Goal: Information Seeking & Learning: Learn about a topic

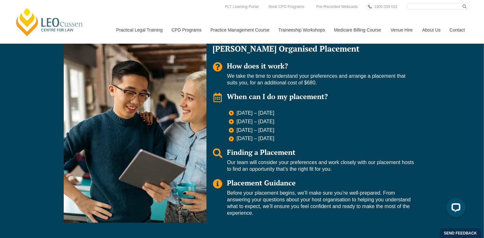
drag, startPoint x: 214, startPoint y: 47, endPoint x: 304, endPoint y: 116, distance: 113.1
click at [304, 116] on div "Leo Organised Placement How does it work? We take the time to understand your p…" at bounding box center [313, 130] width 214 height 184
click at [347, 126] on ul "23 Feb – 16 March 2026 11 May – 29 May 2026 6 July – 24 July 2026 24 Aug – 11 S…" at bounding box center [321, 126] width 185 height 32
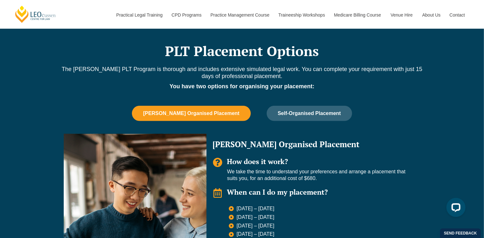
scroll to position [350, 0]
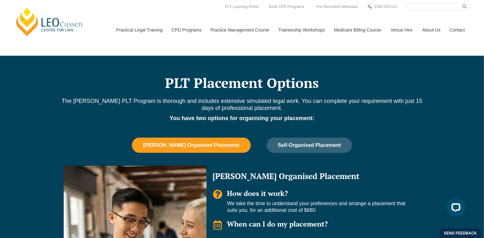
click at [0, 0] on link "2025 PLT Program Guide" at bounding box center [0, 0] width 0 height 0
